Goal: Transaction & Acquisition: Purchase product/service

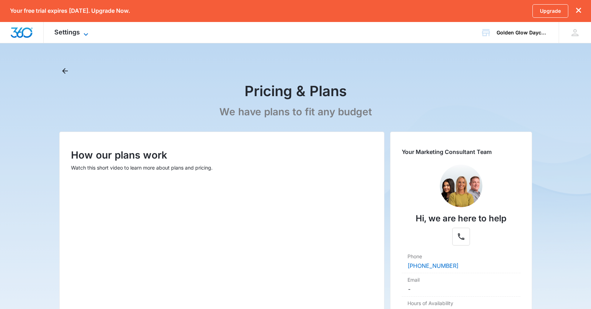
click at [86, 32] on icon at bounding box center [86, 34] width 9 height 9
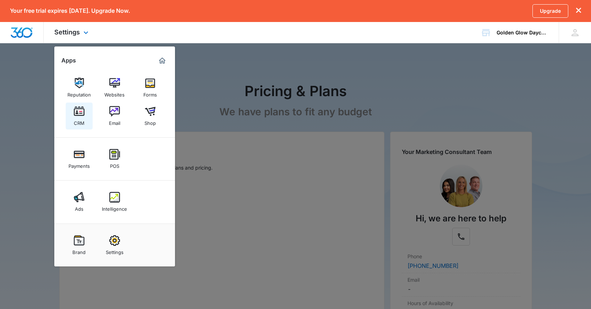
click at [78, 113] on img at bounding box center [79, 111] width 11 height 11
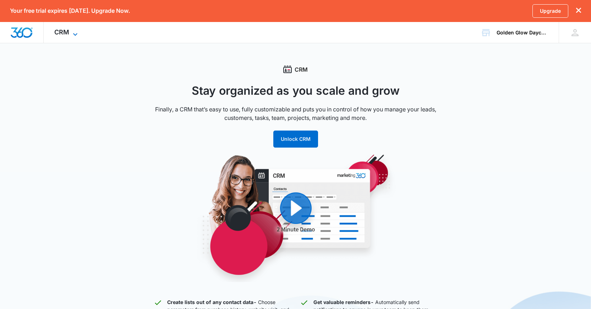
click at [64, 33] on span "CRM" at bounding box center [61, 31] width 15 height 7
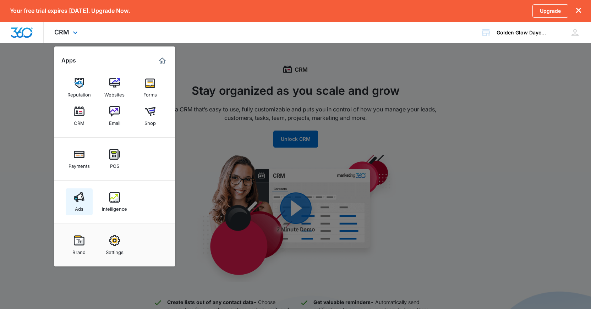
click at [71, 201] on link "Ads" at bounding box center [79, 202] width 27 height 27
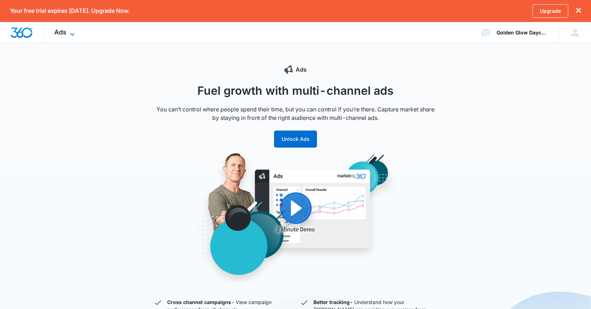
click at [68, 31] on icon at bounding box center [72, 34] width 9 height 9
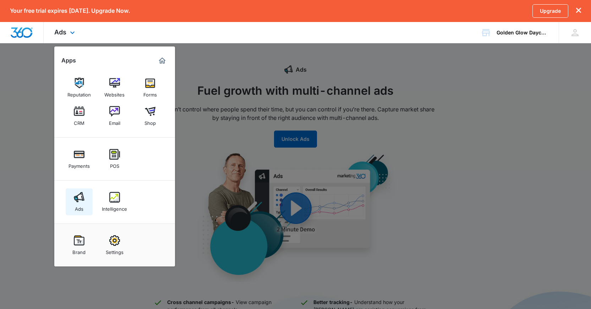
click at [80, 193] on img at bounding box center [79, 197] width 11 height 11
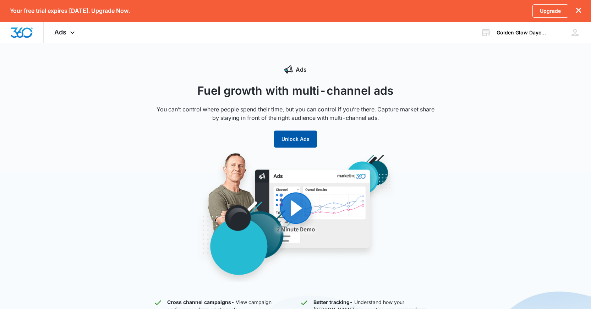
click at [276, 142] on button "Unlock Ads" at bounding box center [295, 139] width 43 height 17
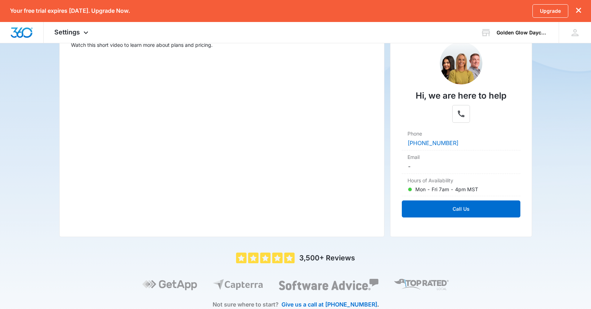
scroll to position [147, 0]
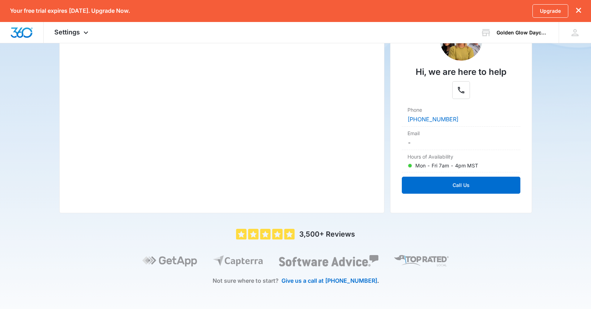
click at [385, 214] on div "Pricing & Plans We have plans to fit any budget How our plans work Watch this s…" at bounding box center [295, 114] width 473 height 391
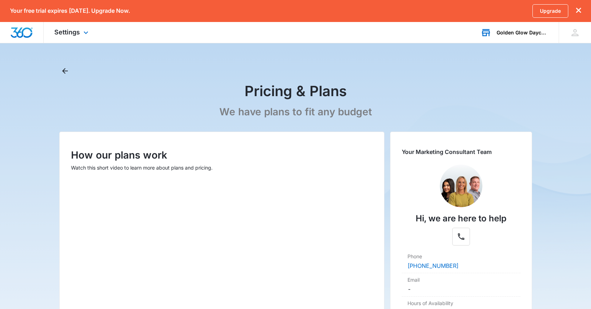
click at [504, 36] on div "Golden Glow Daycare Your Accounts View All" at bounding box center [514, 32] width 89 height 21
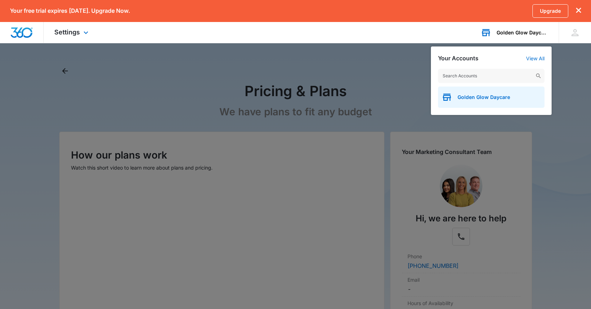
click at [476, 97] on span "Golden Glow Daycare" at bounding box center [484, 97] width 53 height 6
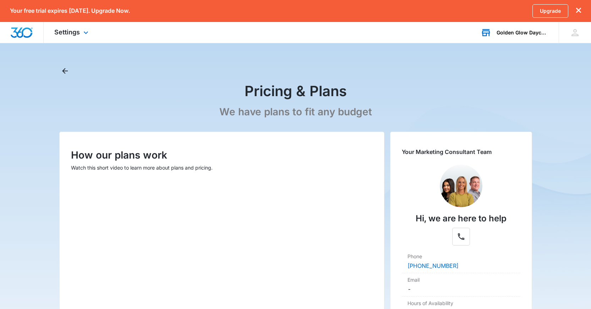
click at [75, 38] on div "Settings Apps Reputation Websites Forms CRM Email Shop Payments POS Ads Intelli…" at bounding box center [72, 32] width 57 height 21
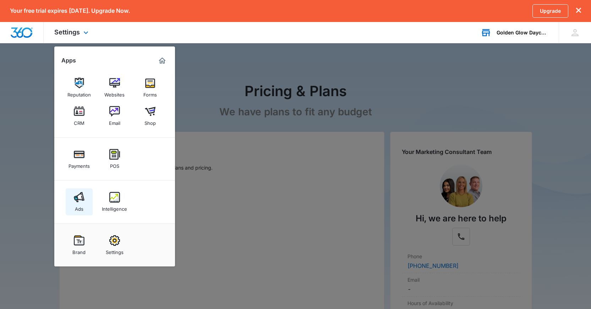
click at [83, 199] on img at bounding box center [79, 197] width 11 height 11
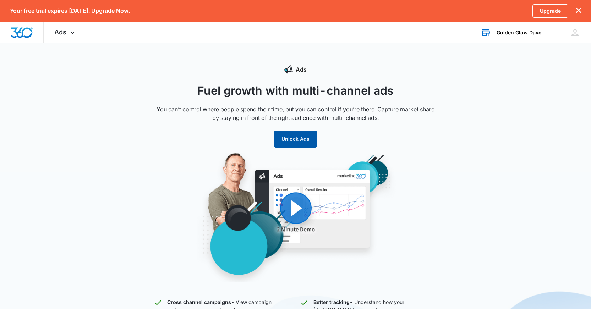
click at [277, 137] on button "Unlock Ads" at bounding box center [295, 139] width 43 height 17
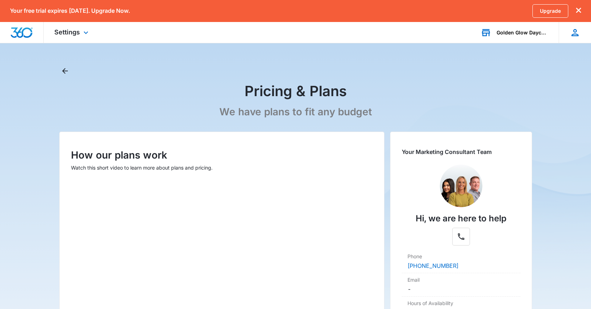
click at [579, 38] on div "[PERSON_NAME] [EMAIL_ADDRESS][DOMAIN_NAME] My Profile Notifications Support Log…" at bounding box center [575, 32] width 32 height 21
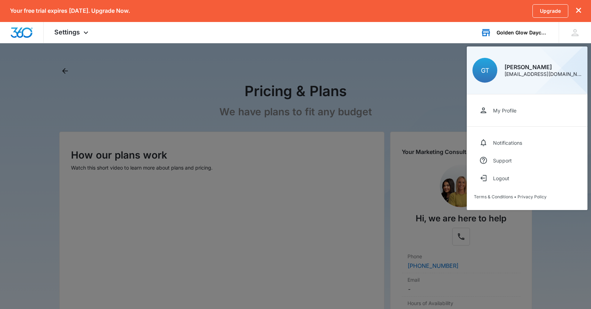
click at [387, 106] on div at bounding box center [295, 154] width 591 height 309
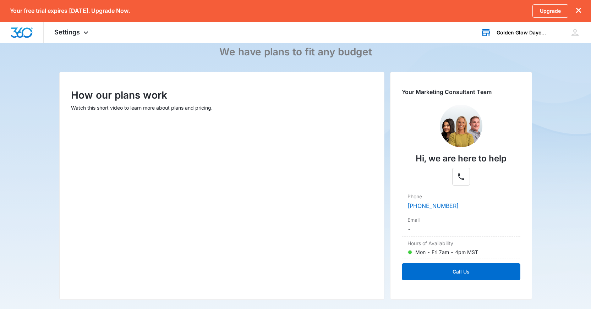
scroll to position [147, 0]
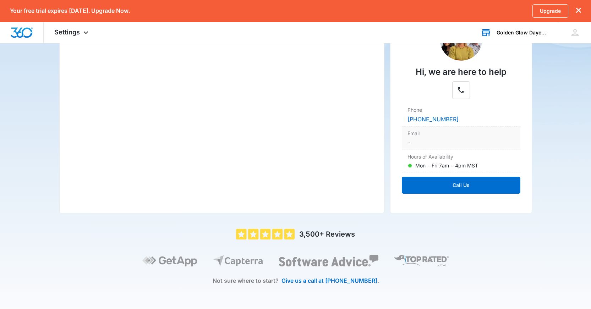
click at [440, 146] on dd "-" at bounding box center [461, 143] width 107 height 9
click at [425, 72] on p "Hi, we are here to help" at bounding box center [461, 72] width 91 height 13
click at [388, 255] on div "5 out of 5 3,500+ Reviews Not sure where to start? Give us a call at [PHONE_NUM…" at bounding box center [295, 265] width 473 height 72
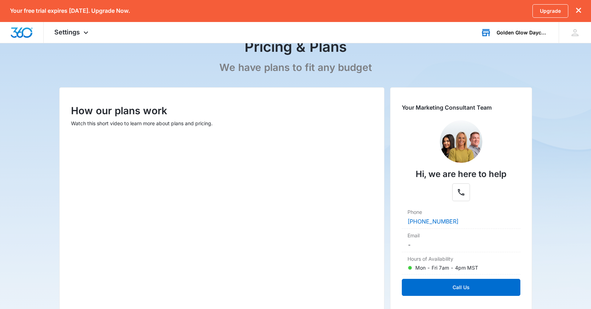
scroll to position [0, 0]
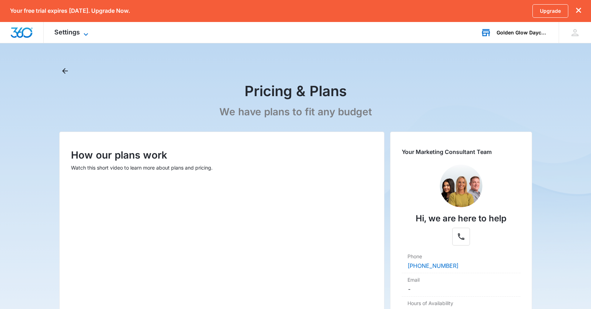
click at [72, 29] on span "Settings" at bounding box center [67, 31] width 26 height 7
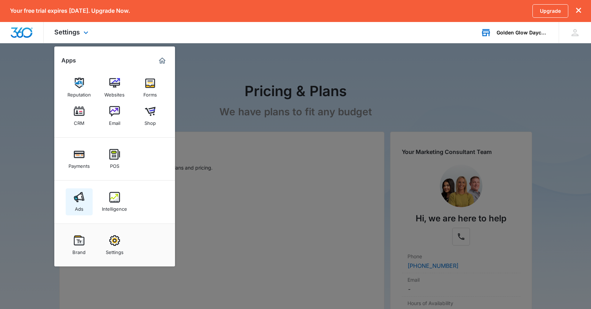
click at [83, 201] on img at bounding box center [79, 197] width 11 height 11
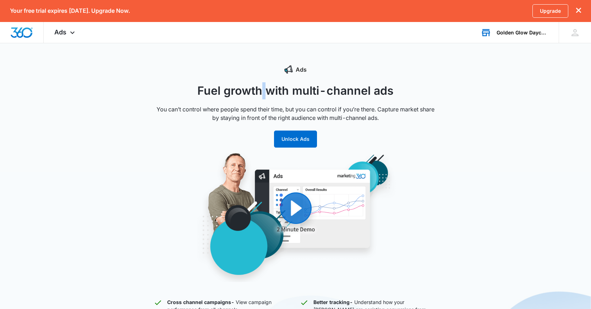
click at [265, 91] on h1 "Fuel growth with multi-channel ads" at bounding box center [296, 90] width 284 height 17
click at [291, 89] on h1 "Fuel growth with multi-channel ads" at bounding box center [296, 90] width 284 height 17
click at [264, 91] on h1 "Fuel growth with multi-channel ads" at bounding box center [296, 90] width 284 height 17
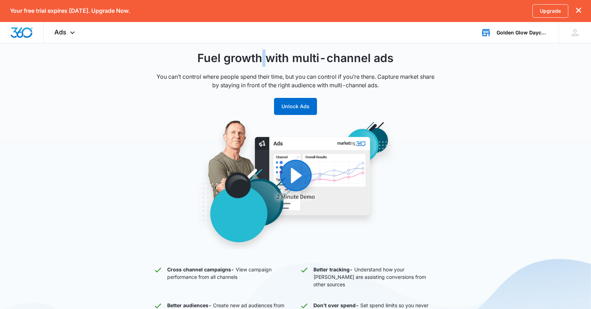
scroll to position [33, 0]
click at [525, 141] on div "Ads Fuel growth with multi-channel ads You can’t control where people spend the…" at bounding box center [295, 242] width 591 height 421
